Goal: Information Seeking & Learning: Learn about a topic

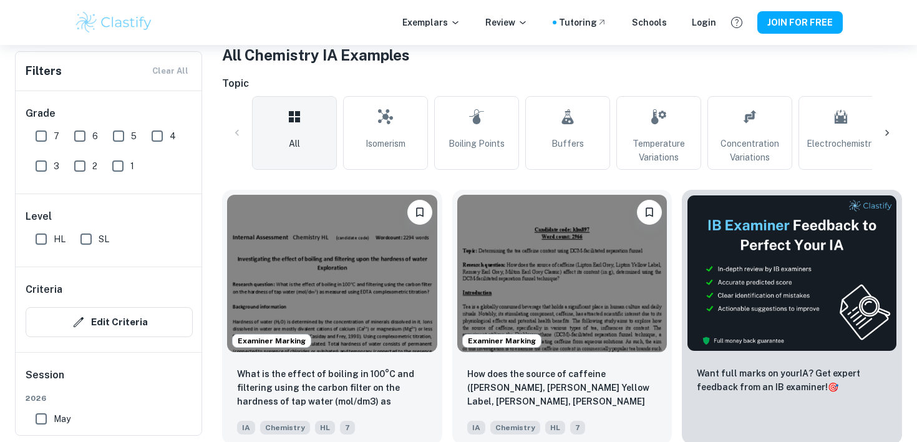
scroll to position [411, 0]
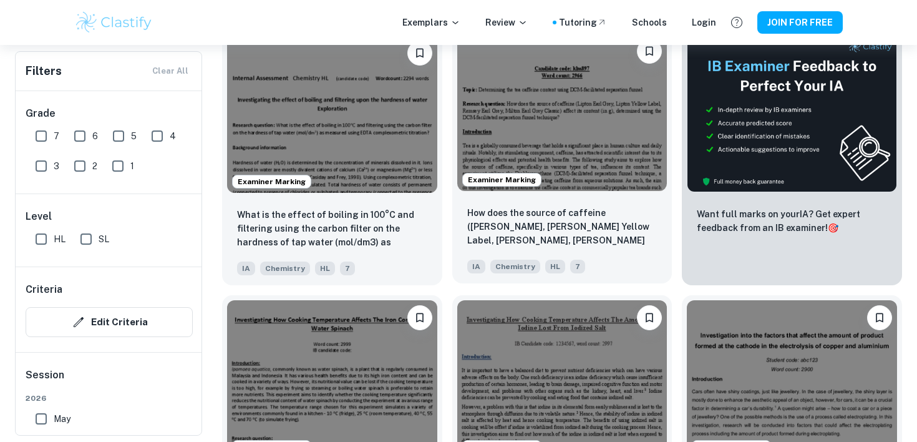
click at [579, 197] on div "How does the source of caffeine ([PERSON_NAME], [PERSON_NAME] Yellow Label, [PE…" at bounding box center [562, 239] width 220 height 87
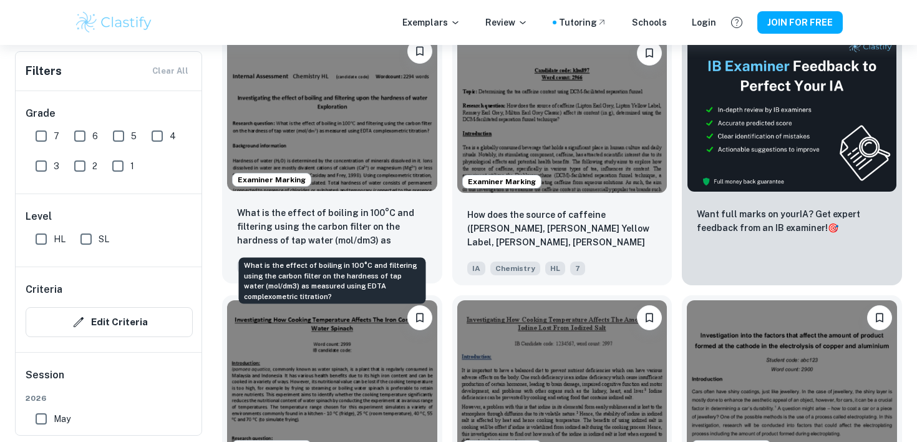
scroll to position [668, 0]
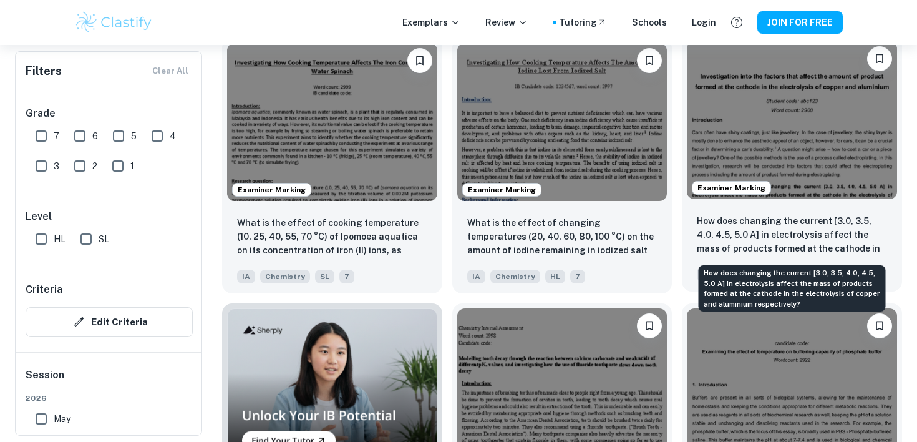
click at [749, 231] on respectively?"] "How does changing the current [3.0, 3.5, 4.0, 4.5, 5.0 A] in electrolysis affec…" at bounding box center [792, 235] width 190 height 42
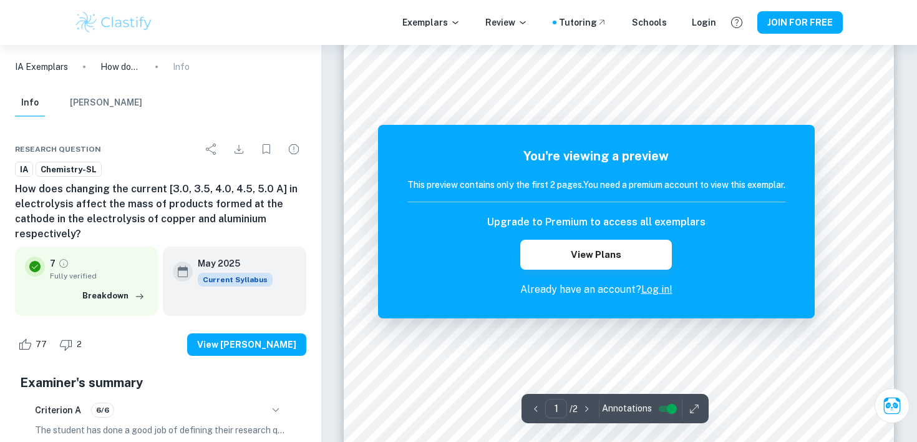
scroll to position [44, 0]
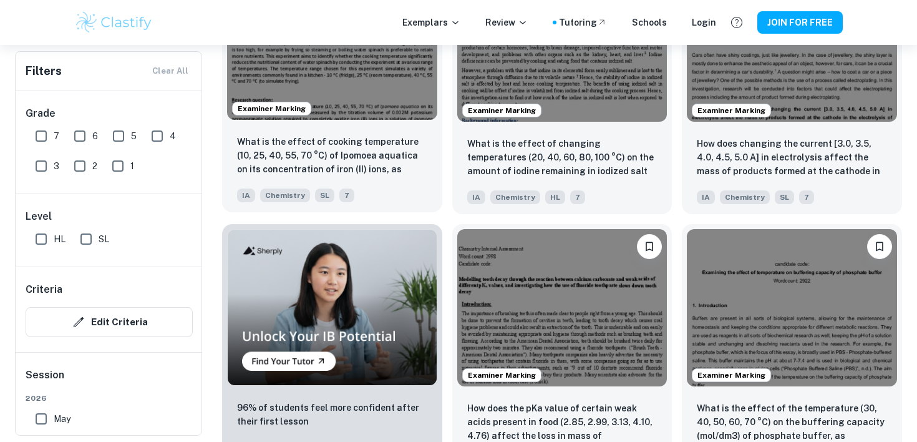
scroll to position [866, 0]
